Goal: Transaction & Acquisition: Download file/media

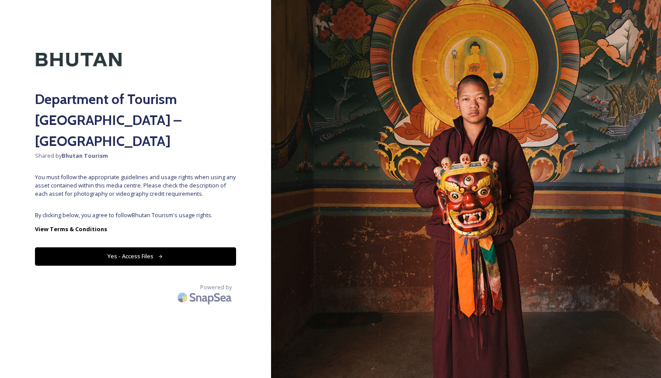
click at [133, 247] on button "Yes - Access Files" at bounding box center [135, 256] width 201 height 18
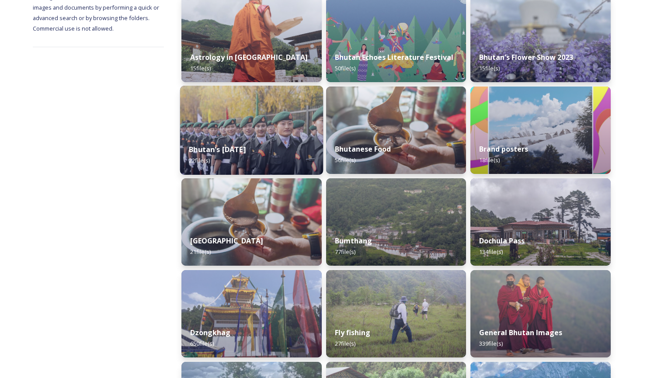
scroll to position [146, 0]
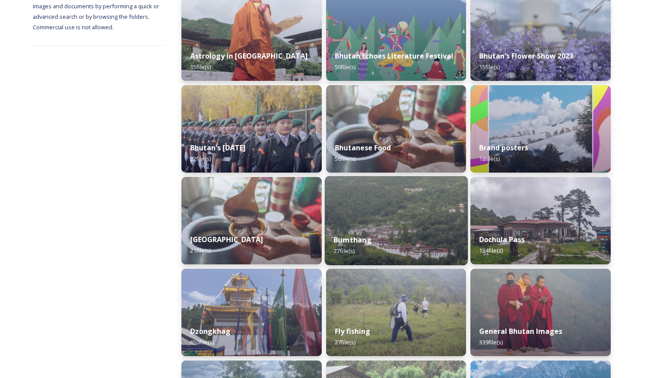
click at [373, 215] on img at bounding box center [395, 220] width 143 height 89
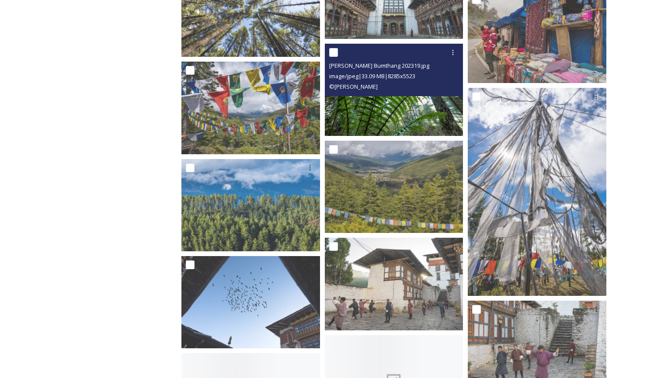
scroll to position [1786, 0]
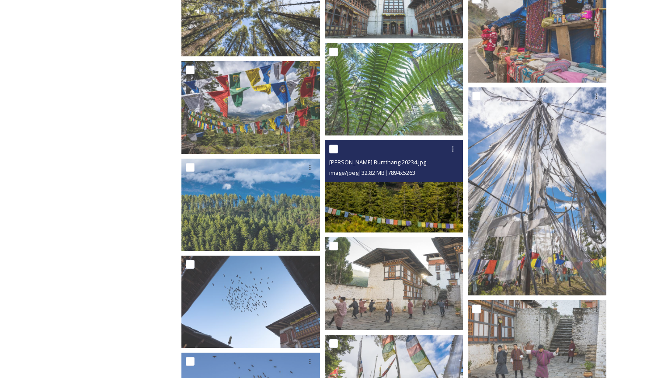
click at [358, 210] on img at bounding box center [394, 186] width 138 height 92
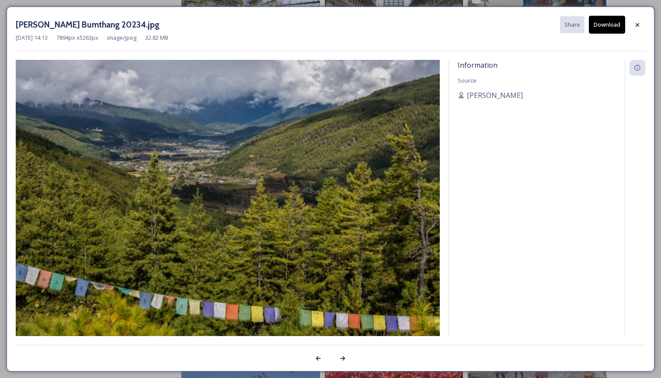
click at [257, 211] on img at bounding box center [228, 201] width 424 height 283
click at [638, 23] on icon at bounding box center [636, 24] width 7 height 7
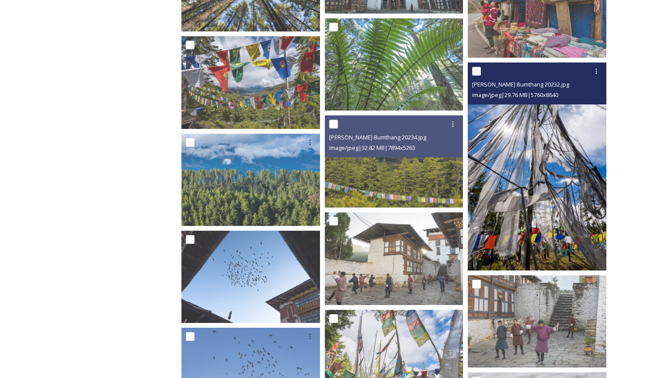
scroll to position [1812, 0]
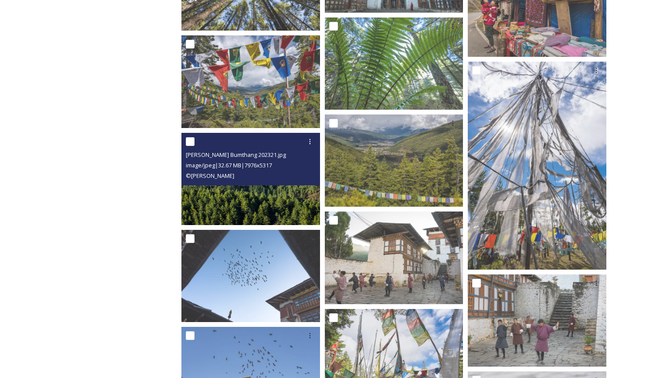
click at [279, 210] on img at bounding box center [250, 179] width 138 height 92
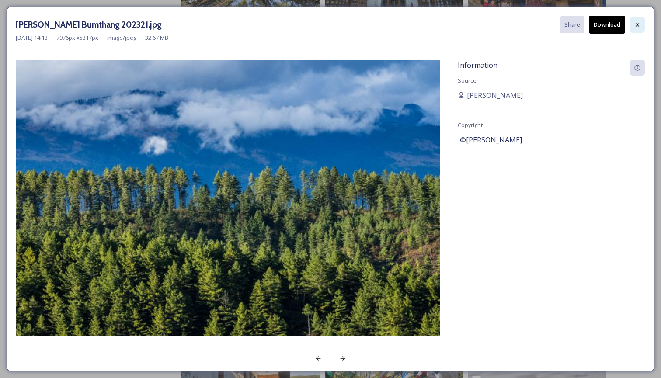
click at [641, 25] on div at bounding box center [637, 25] width 16 height 16
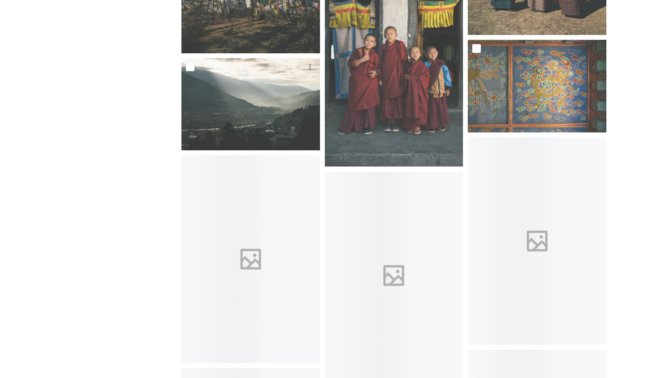
scroll to position [2879, 0]
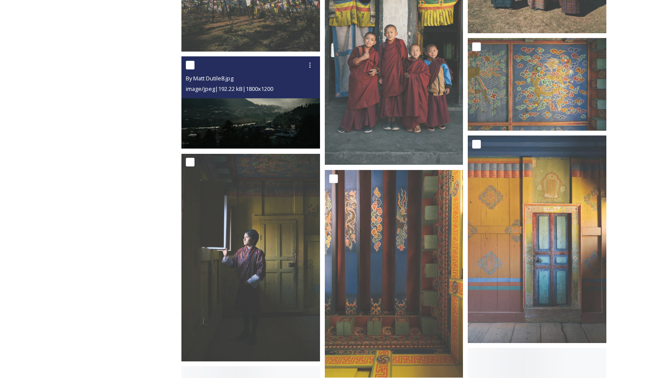
click at [275, 145] on img at bounding box center [250, 102] width 138 height 92
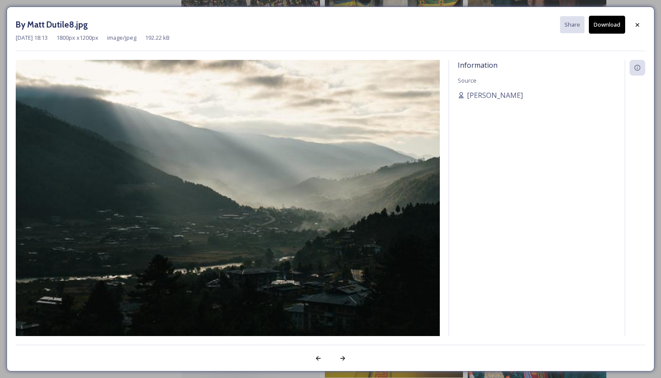
click at [191, 258] on img at bounding box center [228, 201] width 424 height 283
click at [638, 23] on icon at bounding box center [636, 24] width 7 height 7
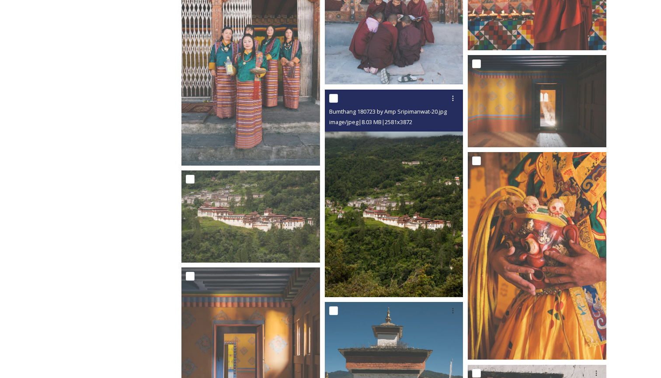
scroll to position [3598, 0]
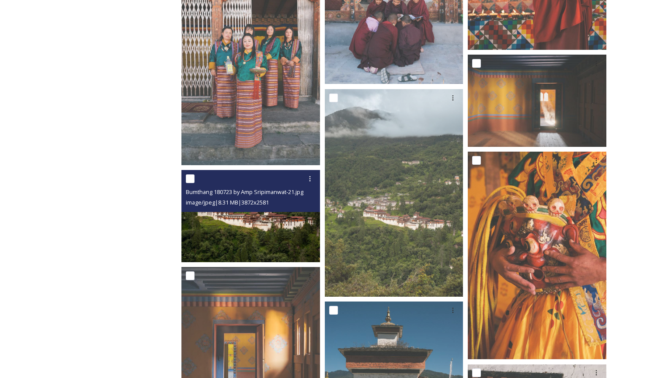
click at [280, 231] on img at bounding box center [250, 216] width 138 height 92
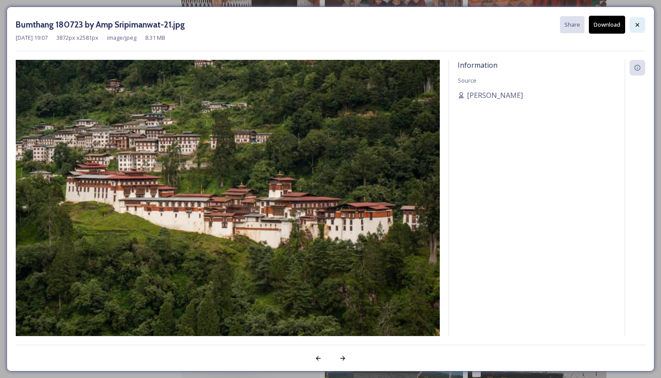
click at [635, 22] on icon at bounding box center [636, 24] width 7 height 7
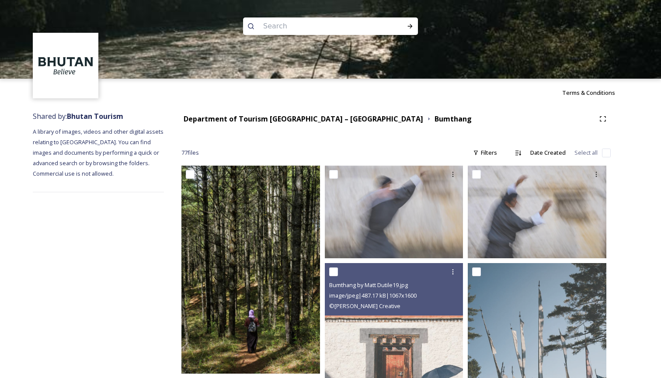
scroll to position [0, 0]
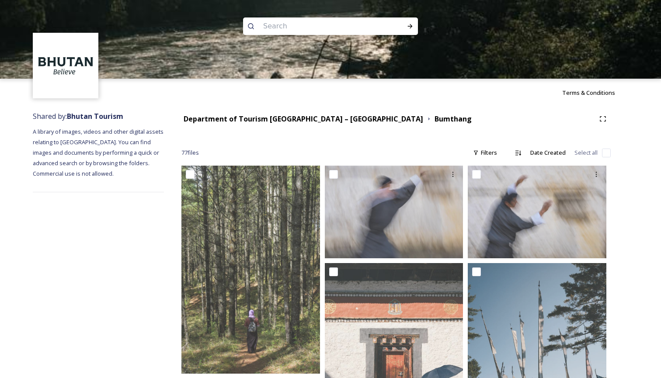
click at [90, 113] on div at bounding box center [330, 118] width 661 height 79
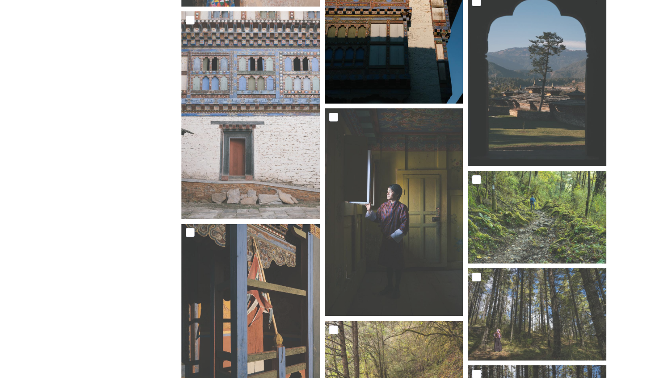
scroll to position [1227, 0]
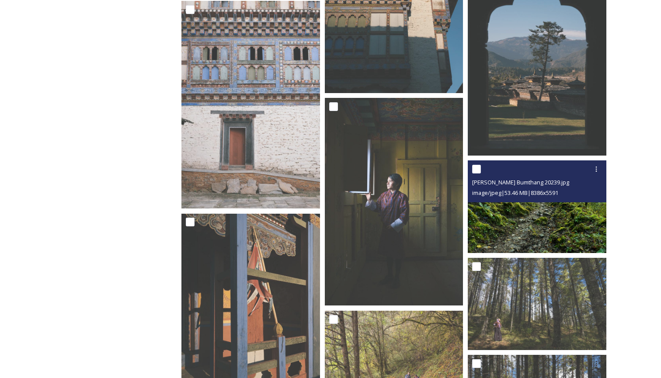
click at [515, 227] on img at bounding box center [536, 206] width 138 height 92
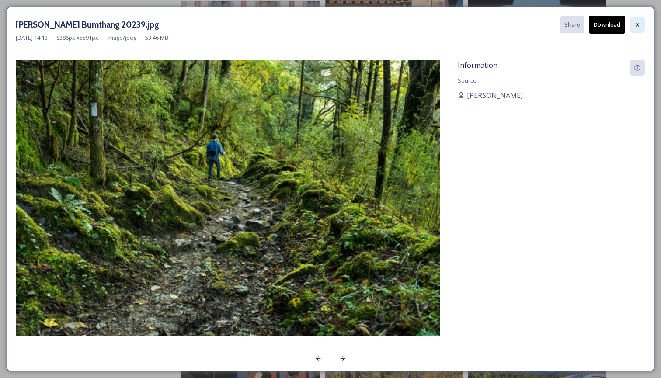
click at [638, 22] on icon at bounding box center [636, 24] width 7 height 7
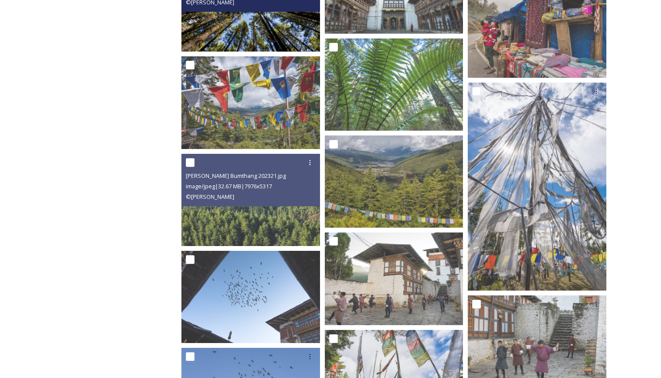
scroll to position [1812, 0]
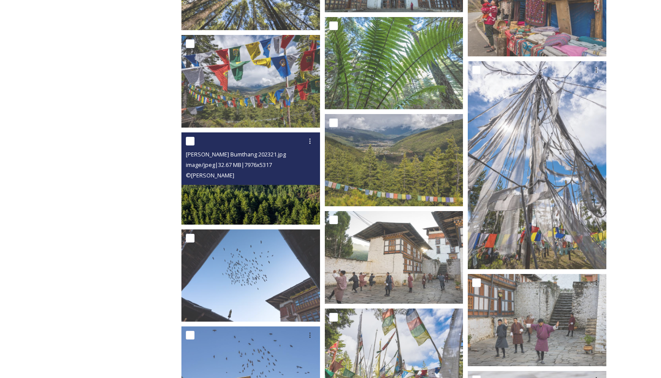
click at [262, 203] on img at bounding box center [250, 178] width 138 height 92
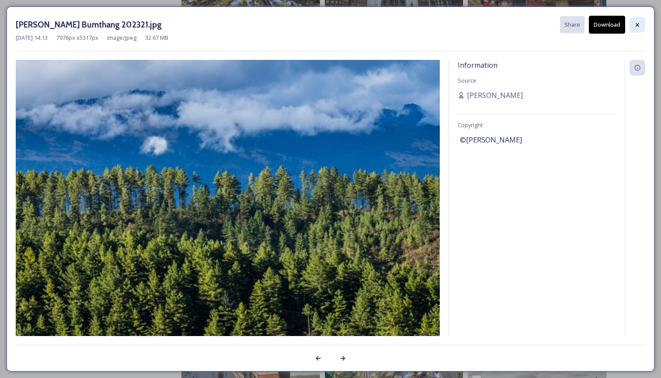
click at [637, 24] on icon at bounding box center [636, 24] width 3 height 3
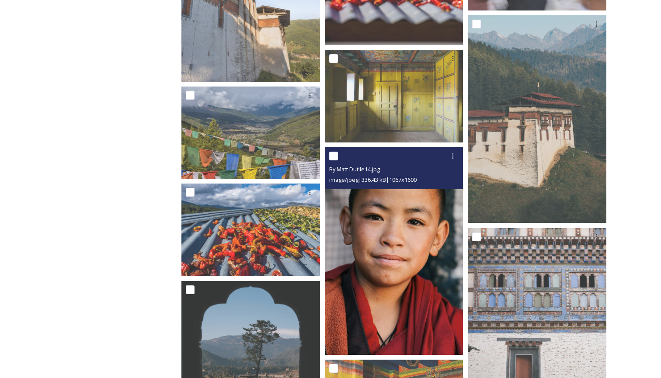
scroll to position [2268, 0]
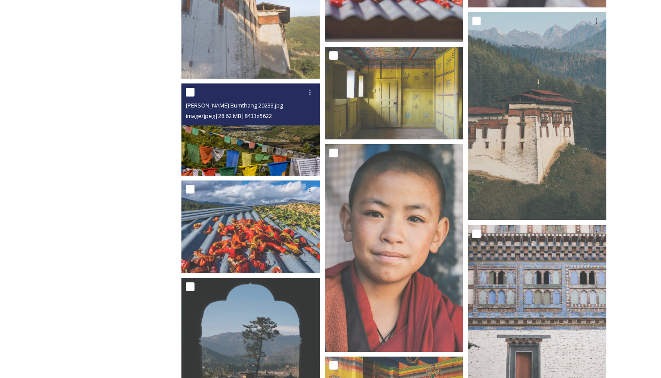
click at [227, 147] on img at bounding box center [250, 129] width 138 height 92
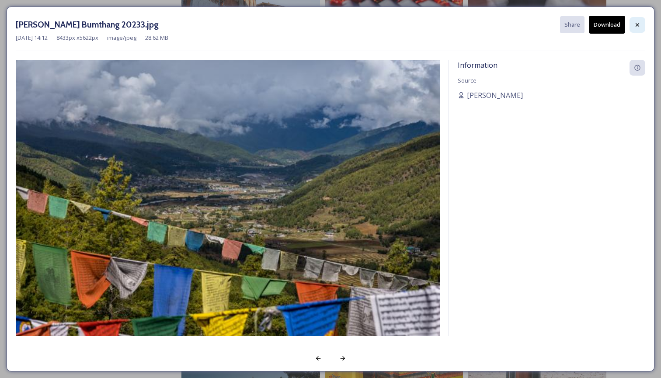
click at [638, 24] on icon at bounding box center [636, 24] width 7 height 7
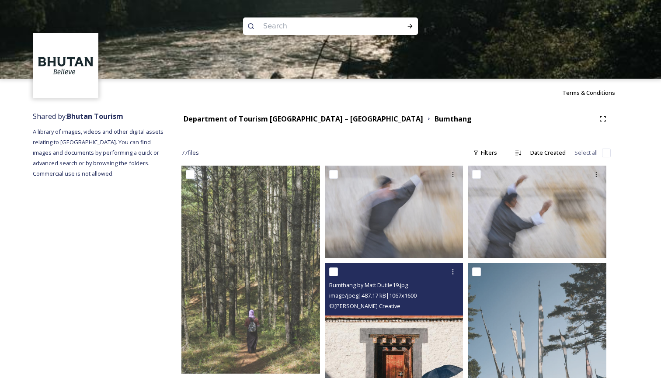
scroll to position [0, 0]
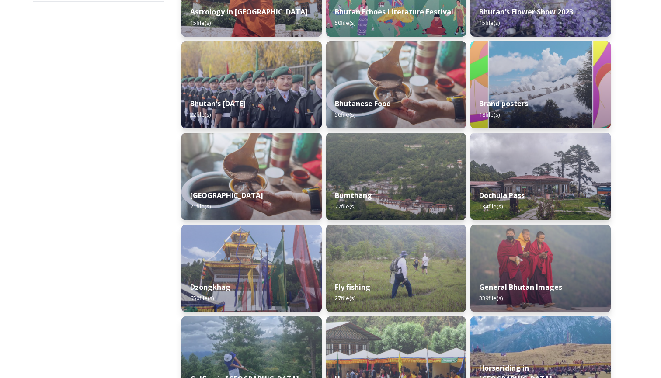
scroll to position [191, 0]
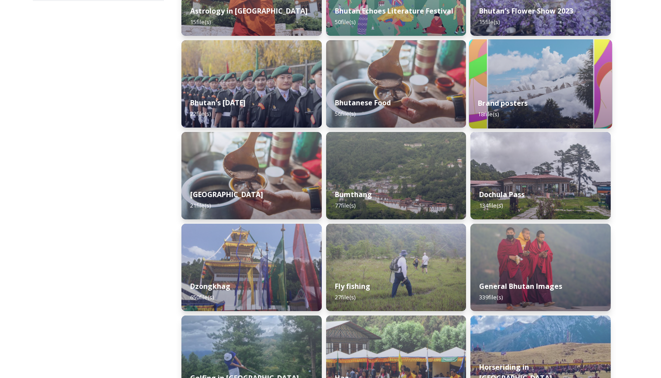
click at [498, 88] on img at bounding box center [540, 83] width 143 height 89
click at [524, 106] on strong "Brand posters" at bounding box center [503, 103] width 50 height 10
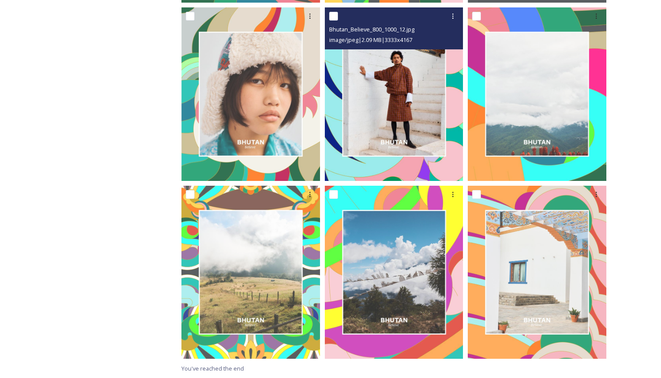
scroll to position [870, 0]
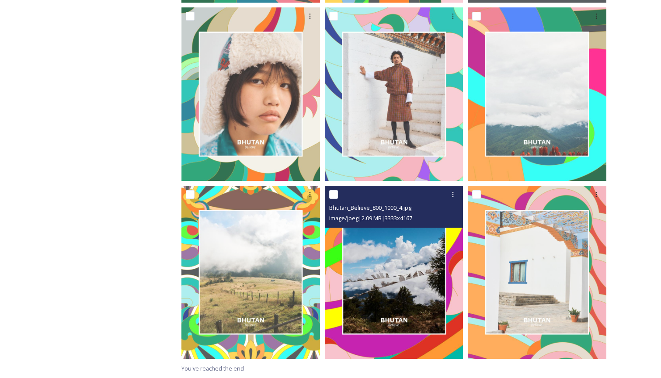
click at [398, 280] on img at bounding box center [394, 272] width 138 height 173
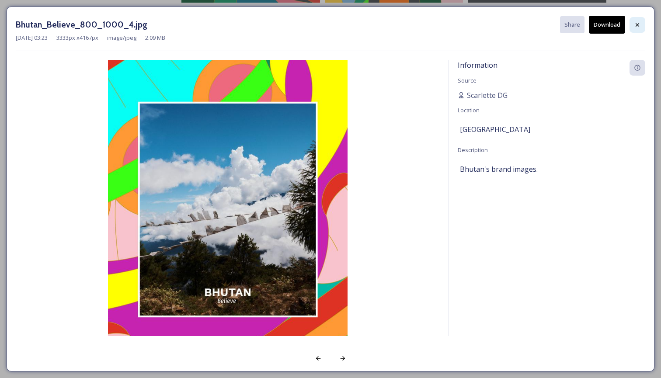
click at [639, 26] on icon at bounding box center [636, 24] width 7 height 7
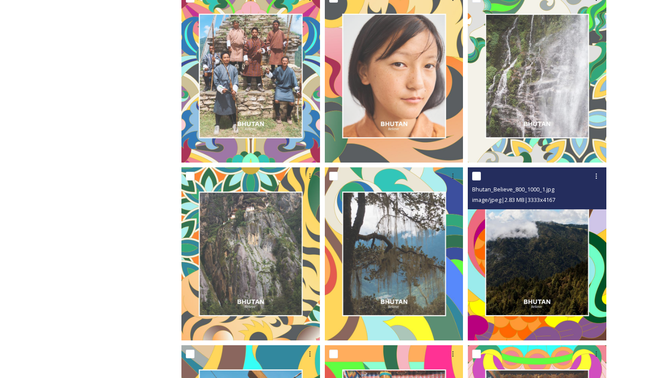
scroll to position [353, 0]
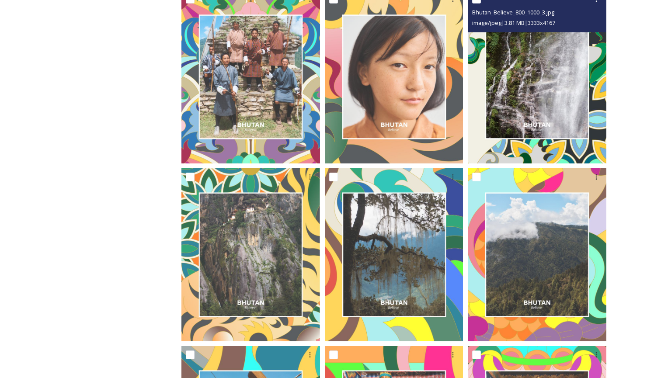
click at [525, 112] on img at bounding box center [536, 76] width 138 height 173
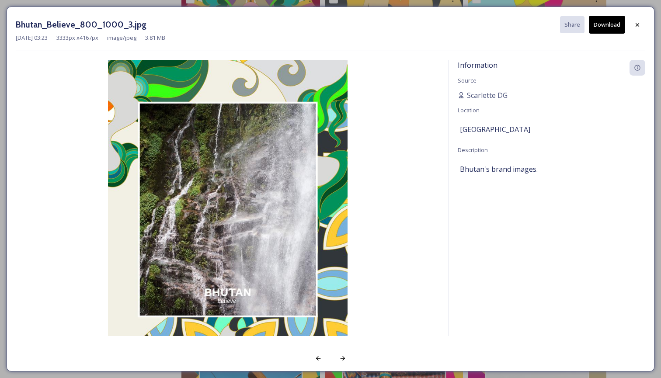
click at [281, 223] on img at bounding box center [228, 209] width 424 height 299
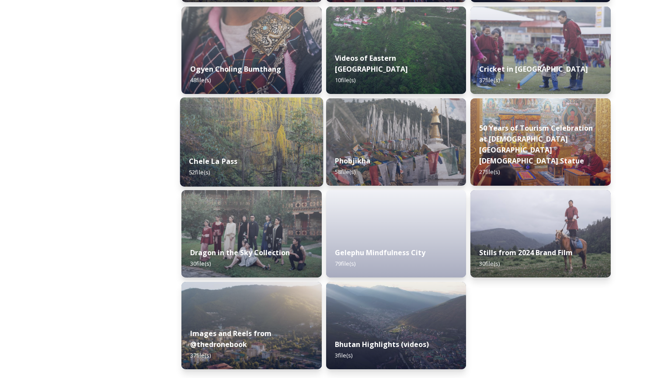
scroll to position [1418, 0]
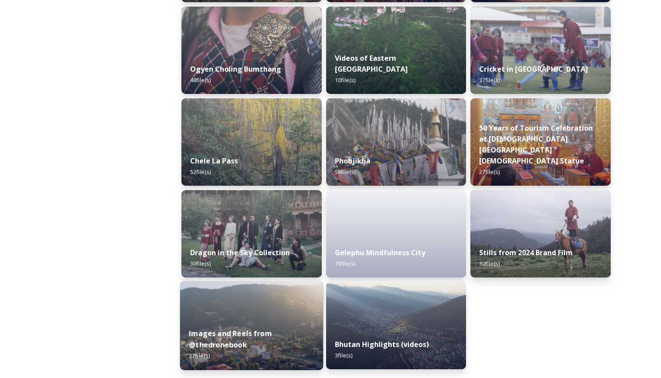
click at [273, 320] on div "Images and Reels from @thedronebook 37 file(s)" at bounding box center [251, 344] width 143 height 51
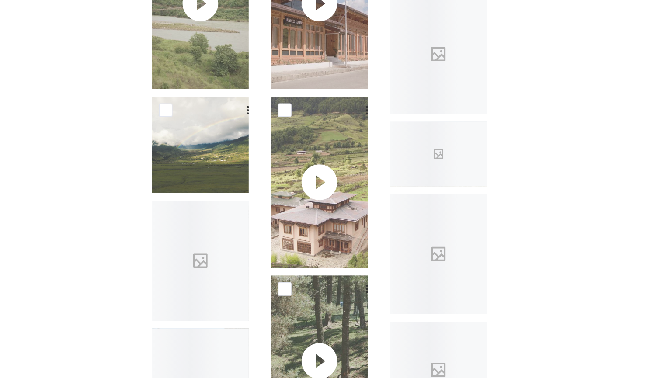
scroll to position [865, 0]
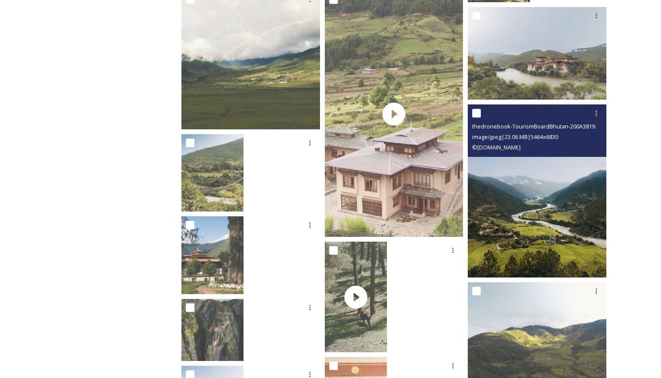
click at [532, 202] on img at bounding box center [536, 190] width 138 height 173
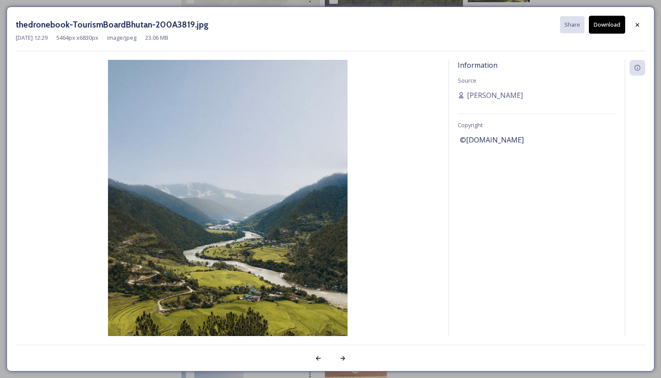
click at [612, 27] on button "Download" at bounding box center [606, 25] width 36 height 18
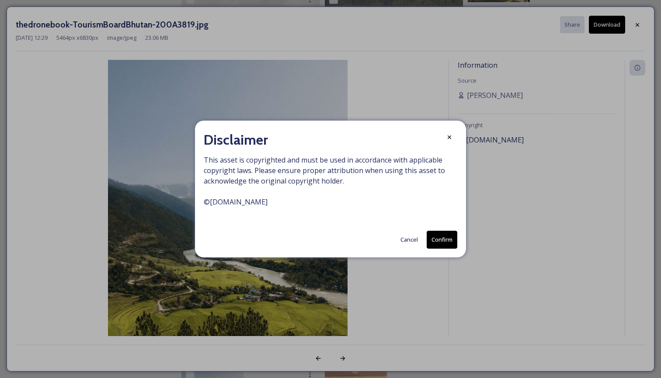
click at [442, 236] on button "Confirm" at bounding box center [441, 240] width 31 height 18
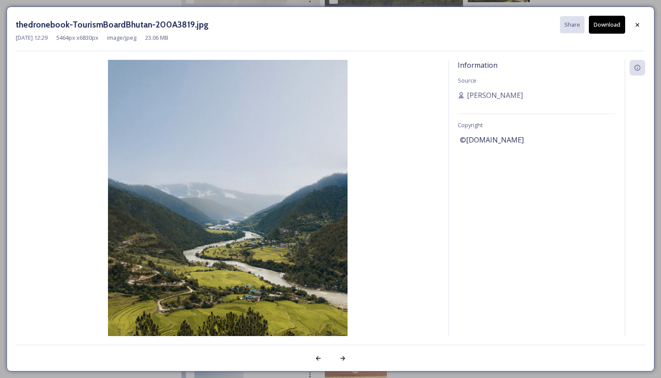
click at [405, 303] on img at bounding box center [228, 209] width 424 height 299
